Goal: Entertainment & Leisure: Consume media (video, audio)

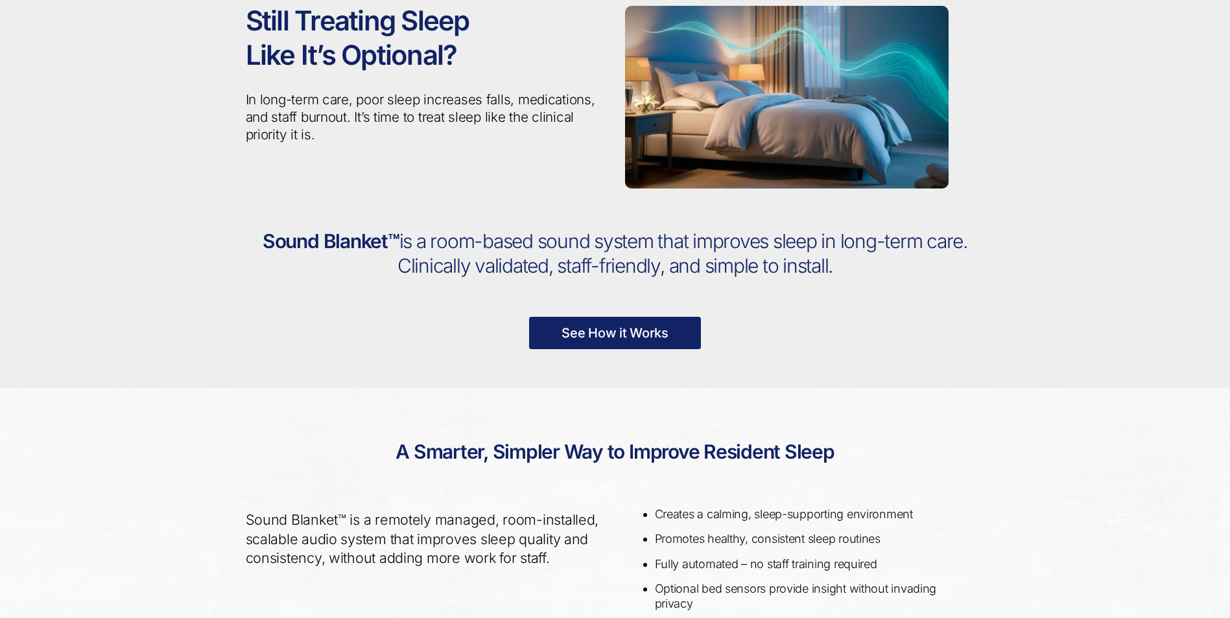
scroll to position [82, 0]
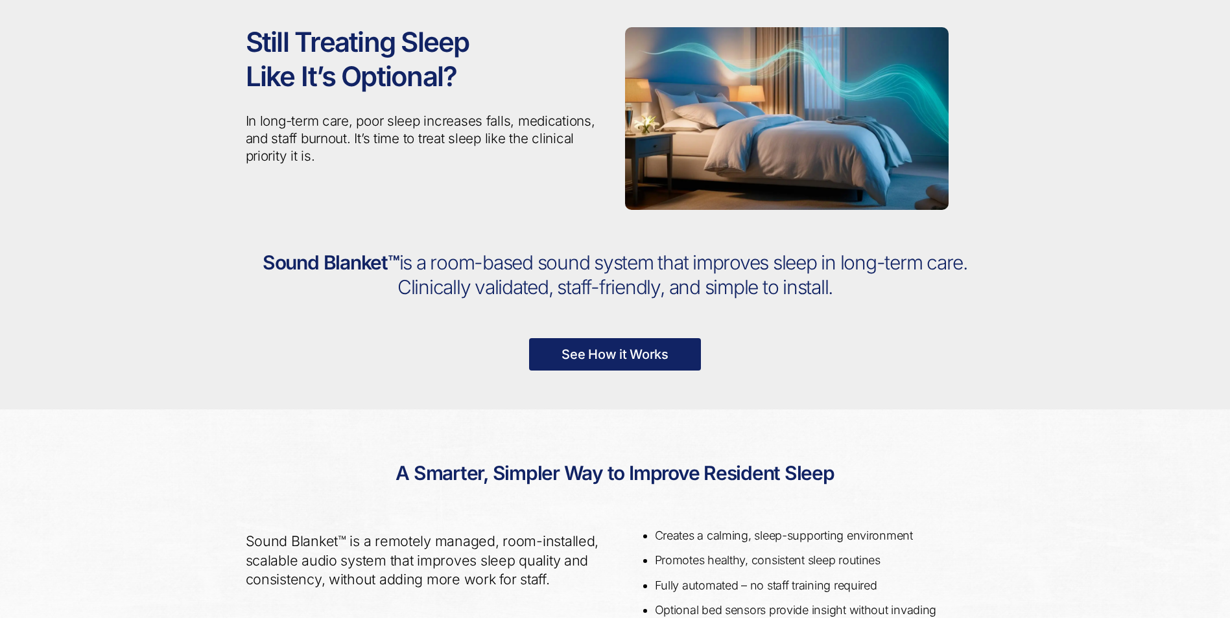
click at [639, 351] on link "See How it Works" at bounding box center [615, 354] width 172 height 32
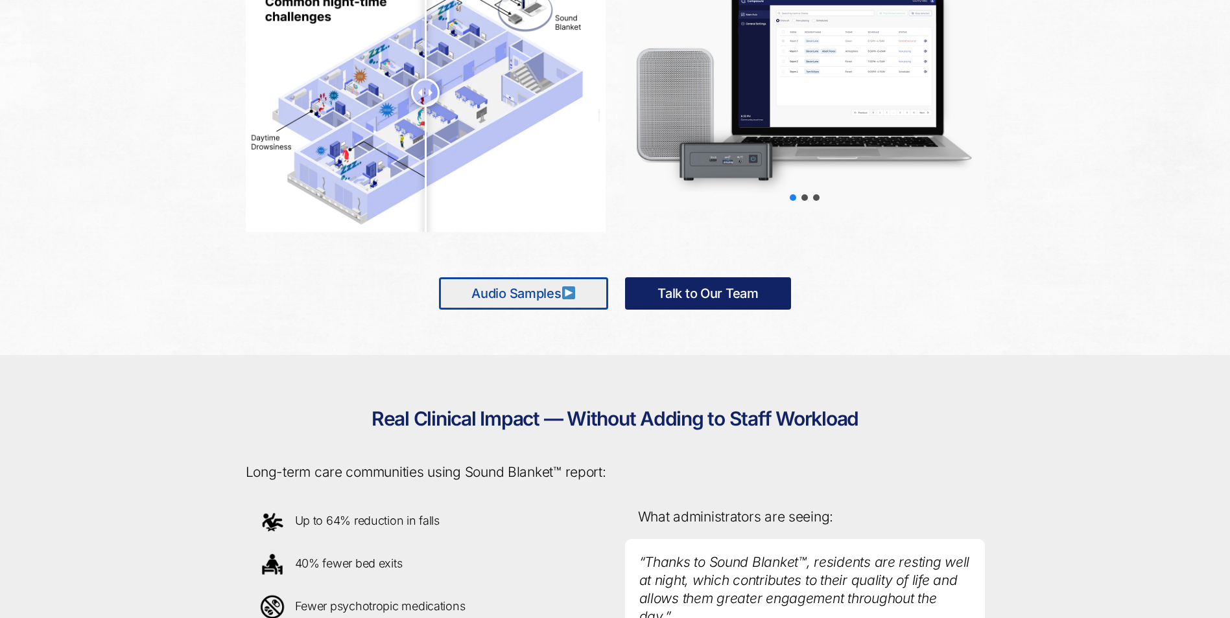
scroll to position [795, 0]
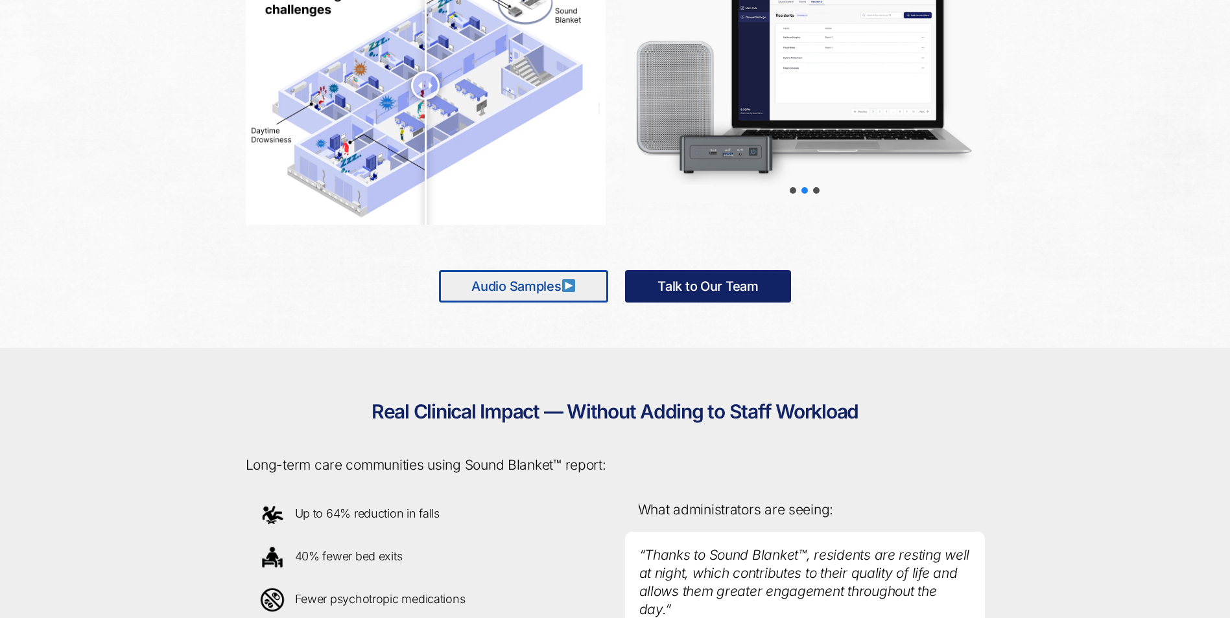
click at [549, 286] on link "Audio Samples" at bounding box center [523, 286] width 169 height 32
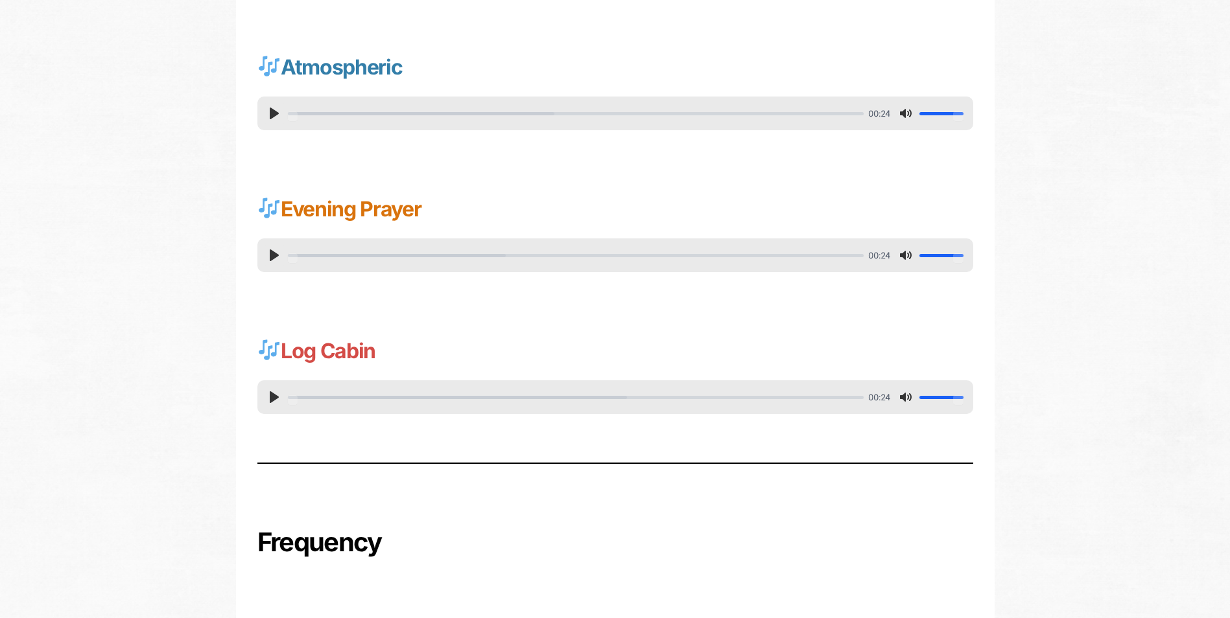
scroll to position [519, 0]
click at [269, 108] on button "Pause Play" at bounding box center [274, 112] width 21 height 21
click at [272, 108] on button "Pause Play" at bounding box center [274, 112] width 21 height 21
type input "14.09"
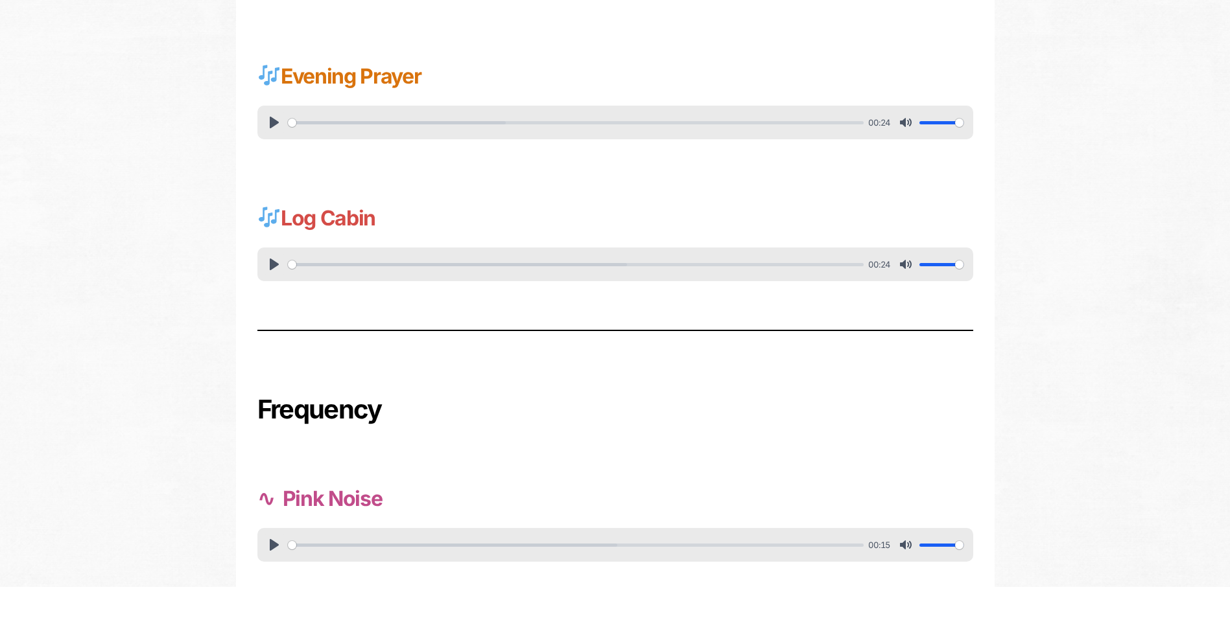
scroll to position [694, 0]
